Goal: Use online tool/utility: Use online tool/utility

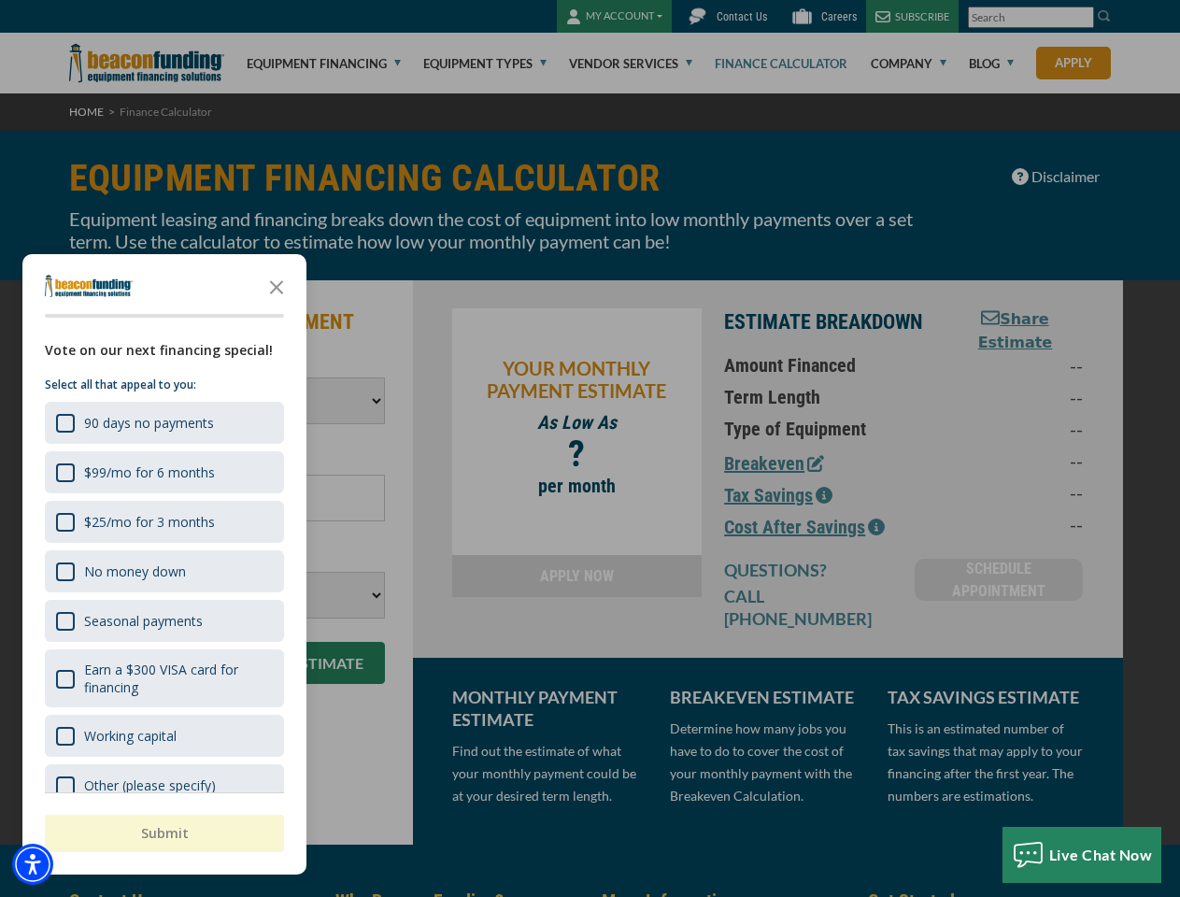
click at [589, 448] on div "button" at bounding box center [590, 448] width 1180 height 897
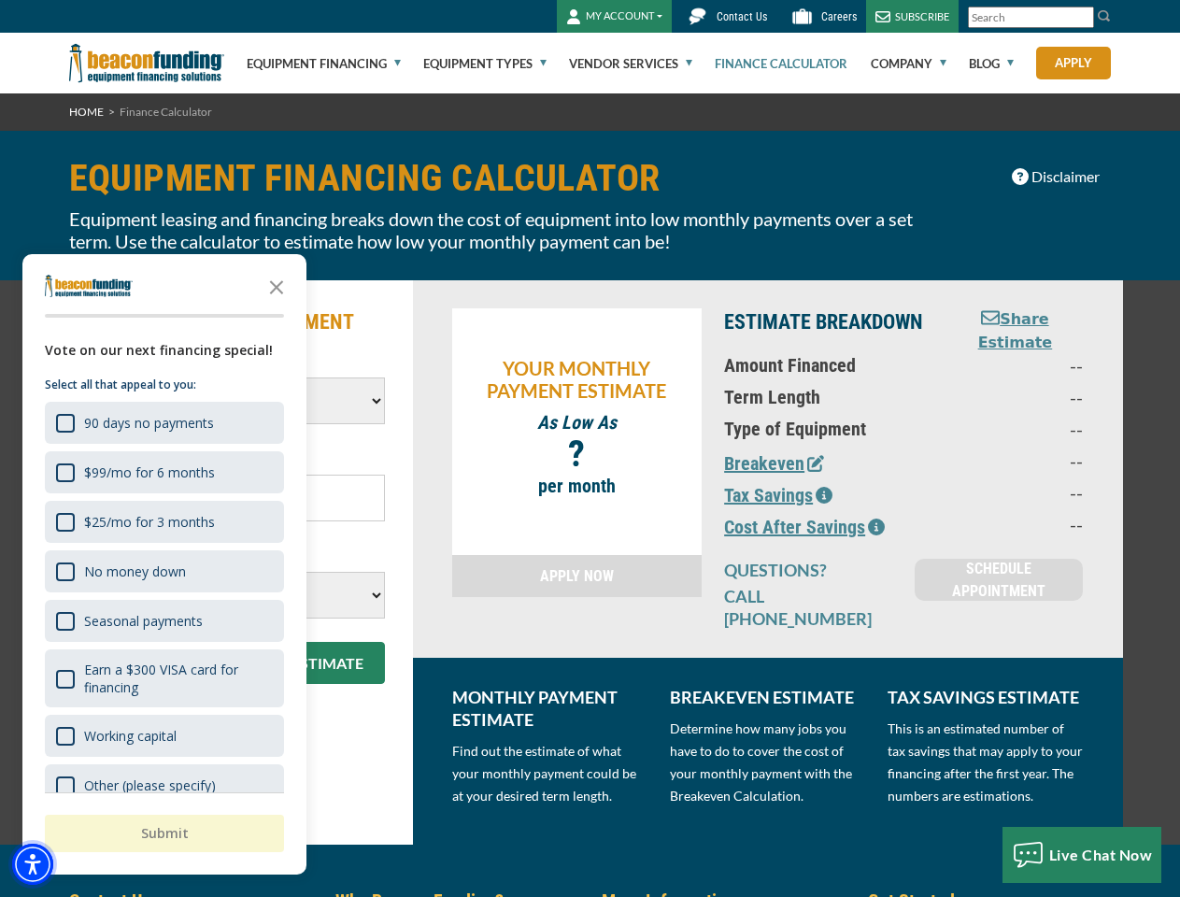
click at [33, 864] on img "Accessibility Menu" at bounding box center [32, 863] width 41 height 41
click at [589, 448] on body "Skip to main content Enable accessibility for low vision Open the accessibility…" at bounding box center [590, 448] width 1180 height 897
click at [276, 286] on body "Skip to main content Enable accessibility for low vision Open the accessibility…" at bounding box center [590, 448] width 1180 height 897
click at [163, 422] on body "Skip to main content Enable accessibility for low vision Open the accessibility…" at bounding box center [590, 448] width 1180 height 897
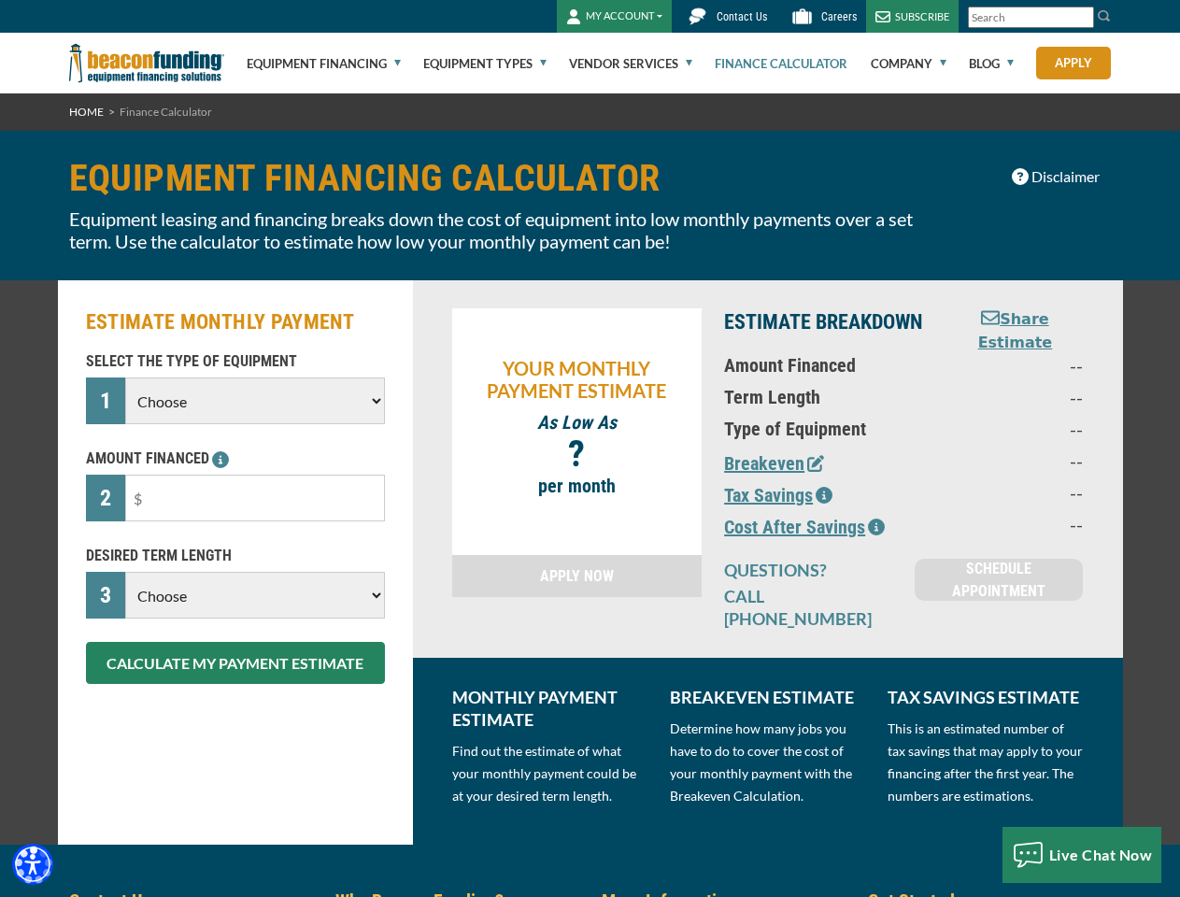
click at [163, 472] on body "Skip to main content Enable accessibility for low vision Open the accessibility…" at bounding box center [590, 448] width 1180 height 897
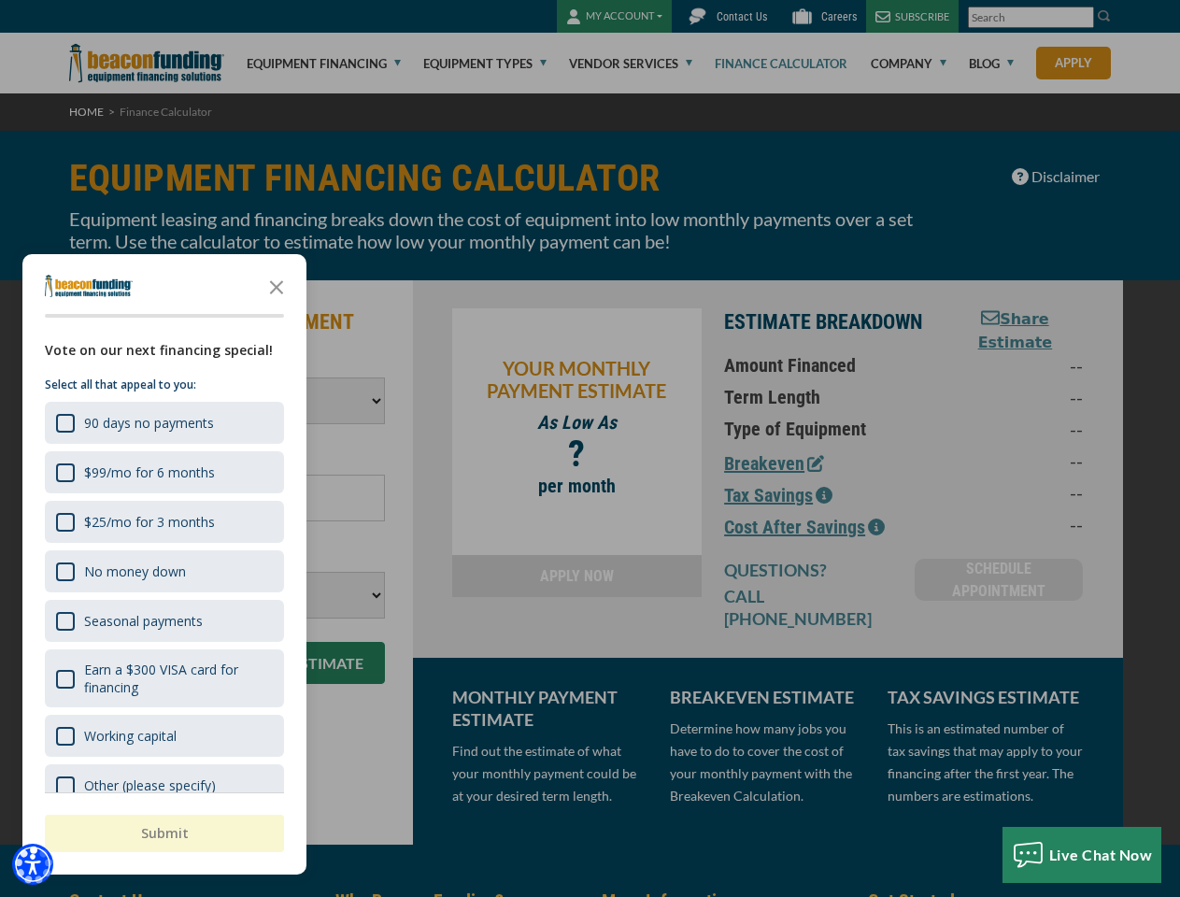
click at [163, 521] on body "Skip to main content Enable accessibility for low vision Open the accessibility…" at bounding box center [590, 448] width 1180 height 897
click at [163, 571] on body "Skip to main content Enable accessibility for low vision Open the accessibility…" at bounding box center [590, 448] width 1180 height 897
click at [163, 620] on body "Skip to main content Enable accessibility for low vision Open the accessibility…" at bounding box center [590, 448] width 1180 height 897
click at [163, 678] on body "Skip to main content Enable accessibility for low vision Open the accessibility…" at bounding box center [590, 448] width 1180 height 897
